Goal: Task Accomplishment & Management: Manage account settings

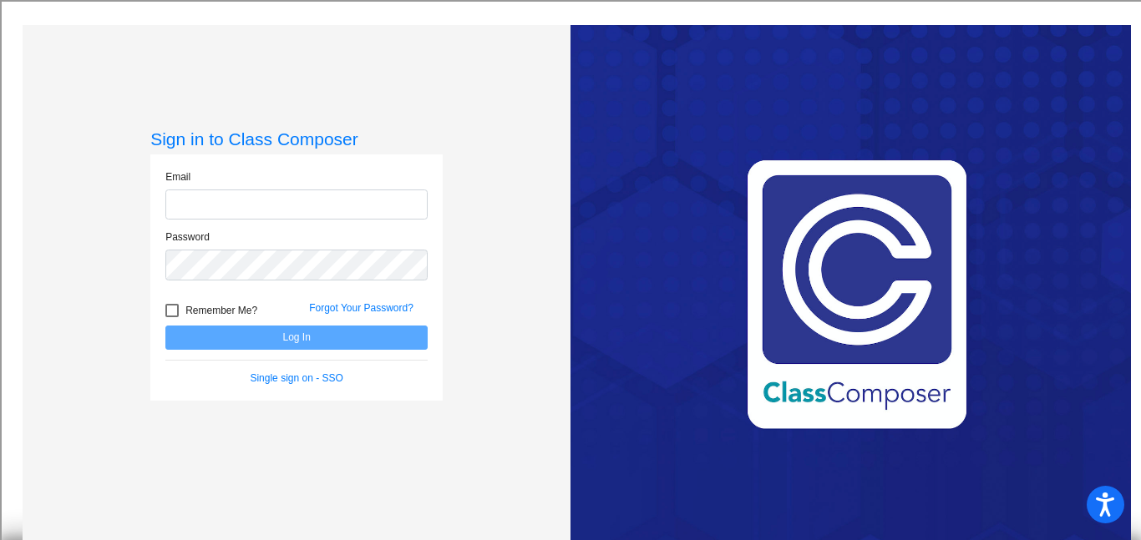
click at [339, 209] on input "email" at bounding box center [296, 205] width 262 height 31
type input "4143739"
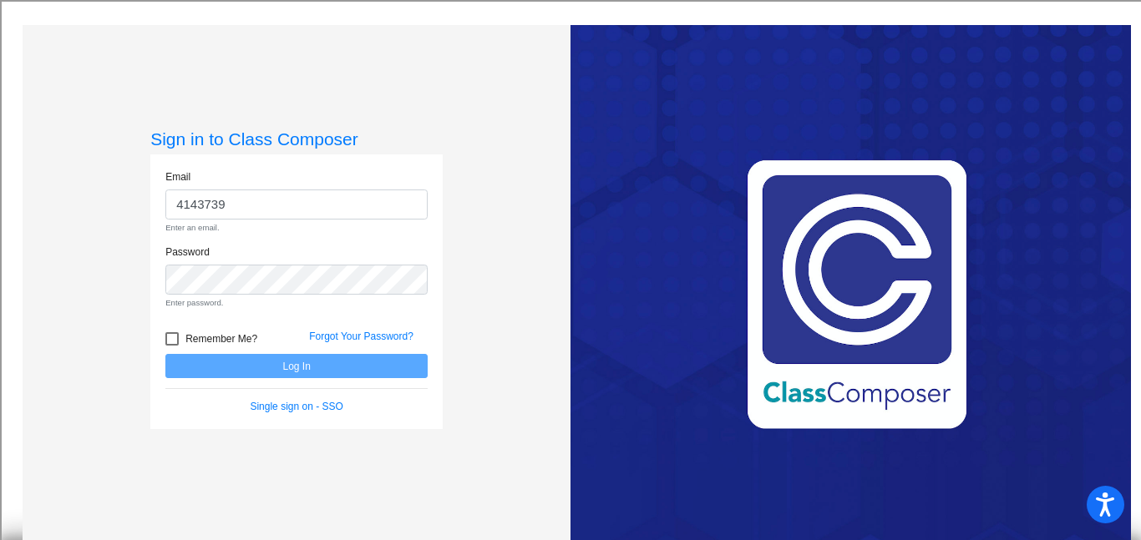
click at [179, 335] on label "Remember Me?" at bounding box center [211, 339] width 92 height 20
click at [172, 346] on input "Remember Me?" at bounding box center [171, 346] width 1 height 1
checkbox input "true"
click at [318, 401] on link "Single sign on - SSO" at bounding box center [296, 407] width 93 height 12
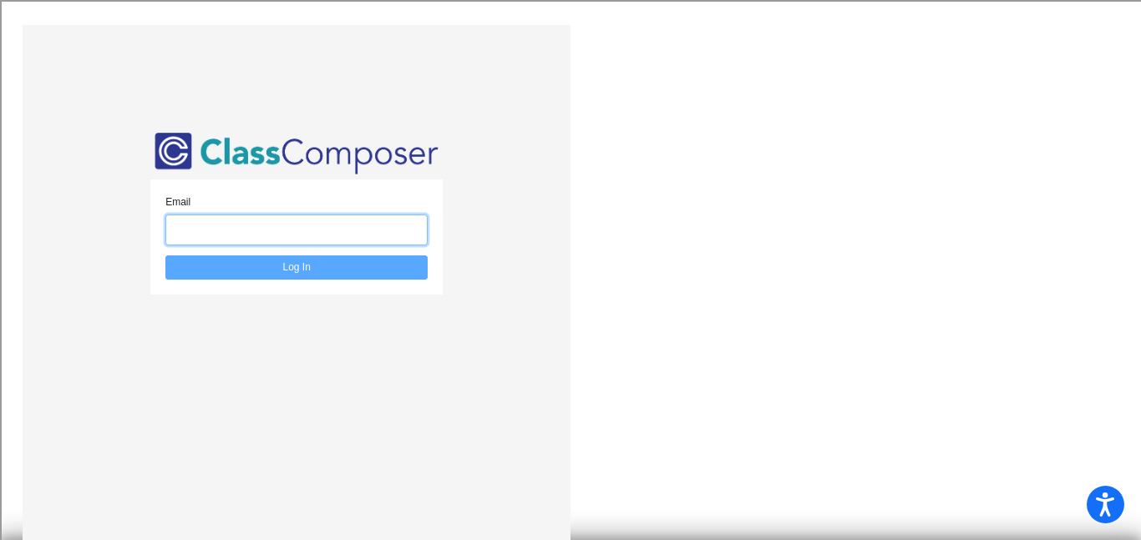
click at [408, 220] on input "email" at bounding box center [296, 230] width 262 height 31
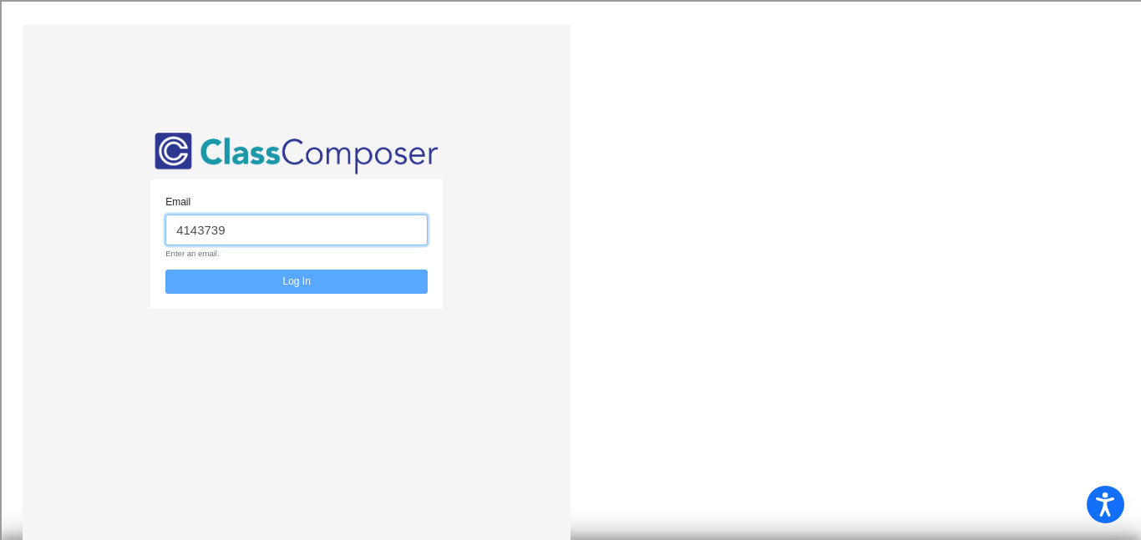
click at [278, 220] on input "4143739" at bounding box center [296, 230] width 262 height 31
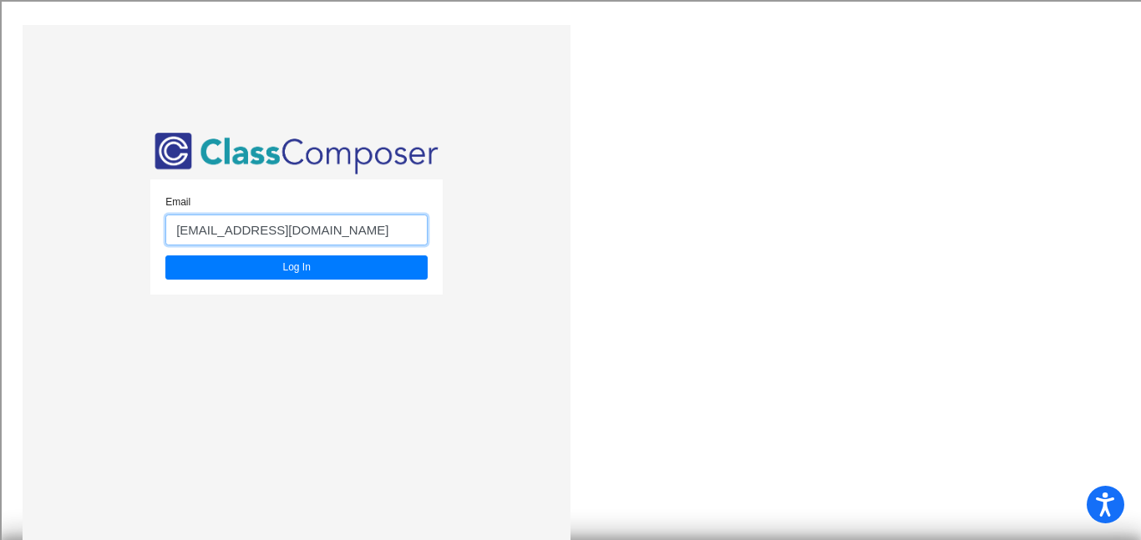
type input "4143739@dallasisd.org"
click at [165, 256] on button "Log In" at bounding box center [296, 268] width 262 height 24
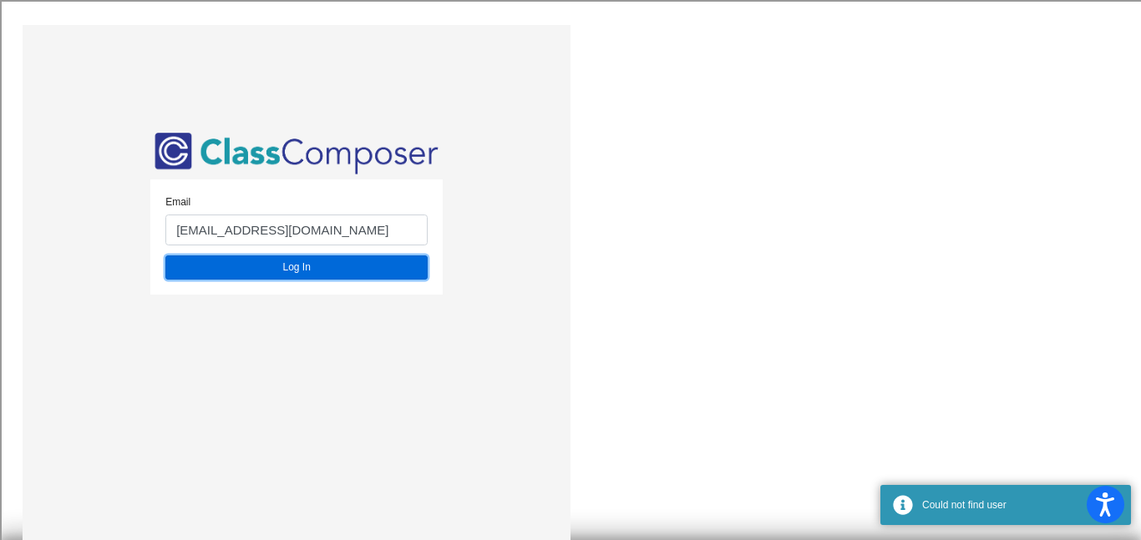
click at [386, 258] on button "Log In" at bounding box center [296, 268] width 262 height 24
click at [389, 263] on button "Log In" at bounding box center [296, 268] width 262 height 24
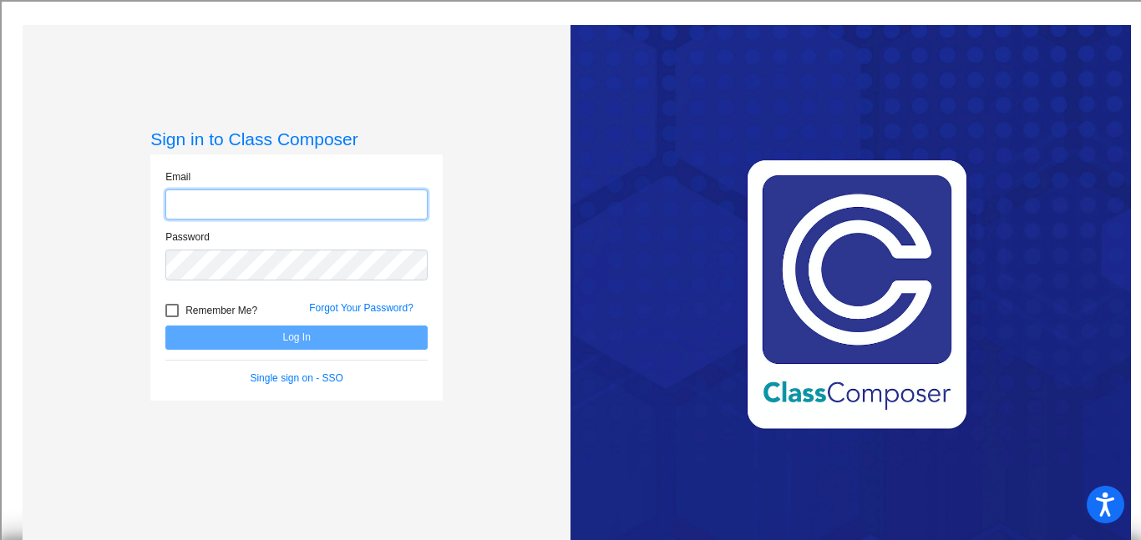
click at [385, 210] on input "email" at bounding box center [296, 205] width 262 height 31
type input "4143739@dallasisd.org"
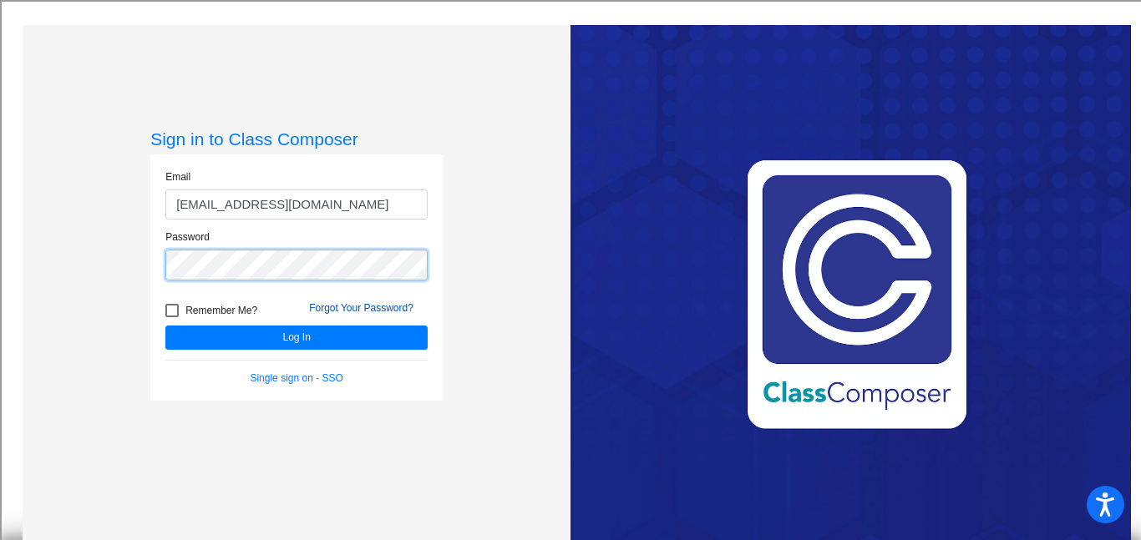
click at [165, 326] on button "Log In" at bounding box center [296, 338] width 262 height 24
click at [228, 298] on div "Remember Me? Forgot Your Password?" at bounding box center [296, 308] width 287 height 35
click at [229, 308] on span "Remember Me?" at bounding box center [221, 311] width 72 height 20
click at [172, 317] on input "Remember Me?" at bounding box center [171, 317] width 1 height 1
checkbox input "true"
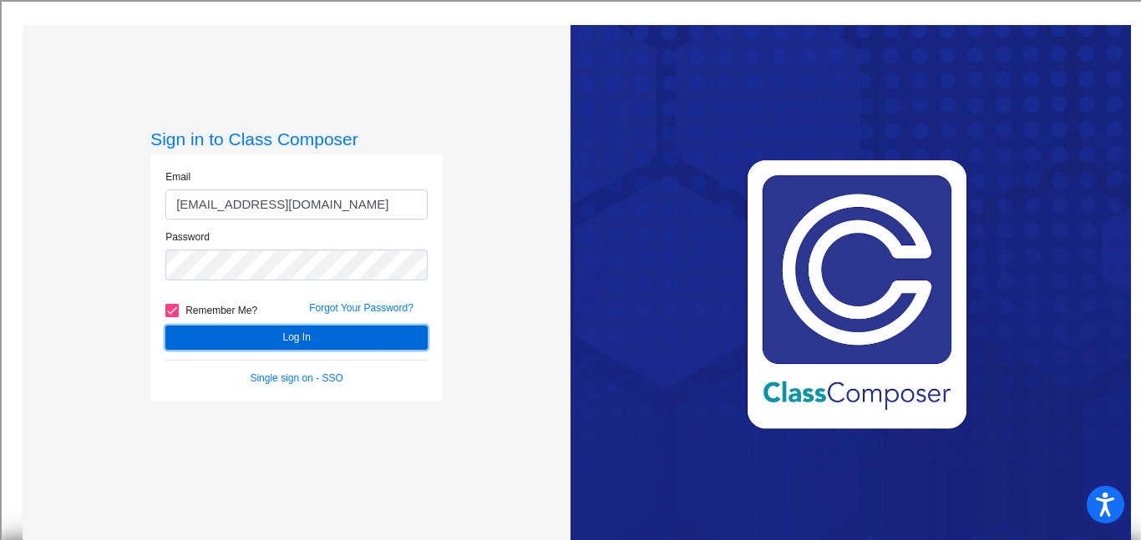
click at [241, 326] on button "Log In" at bounding box center [296, 338] width 262 height 24
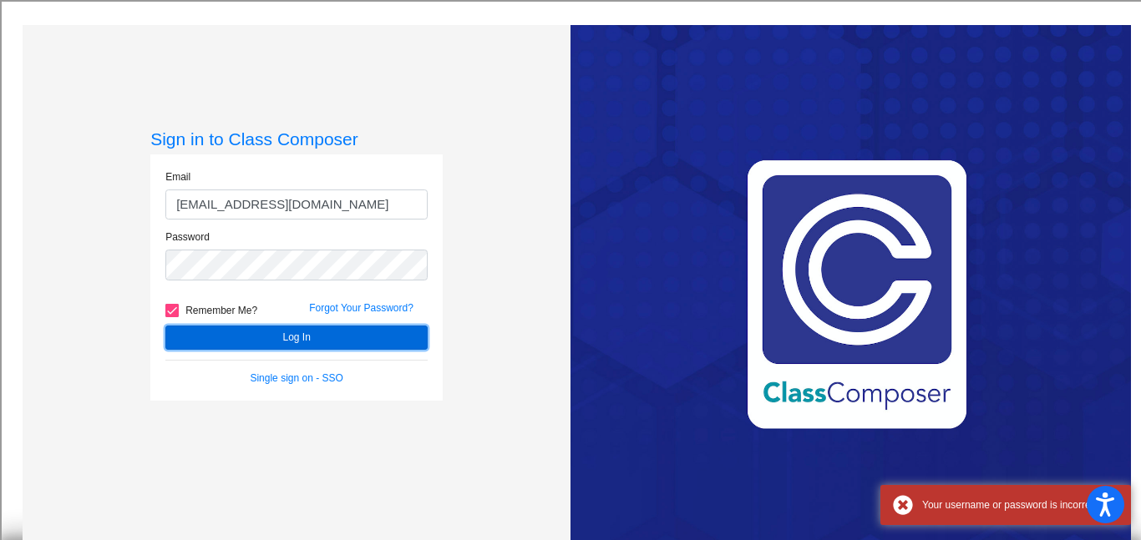
click at [248, 334] on button "Log In" at bounding box center [296, 338] width 262 height 24
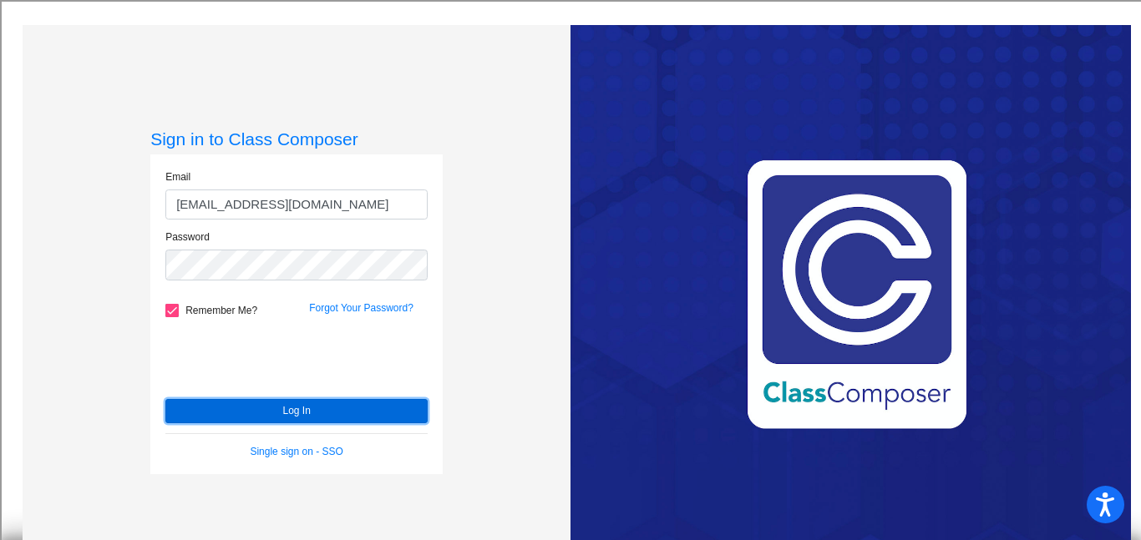
click at [353, 405] on button "Log In" at bounding box center [296, 411] width 262 height 24
